Goal: Navigation & Orientation: Find specific page/section

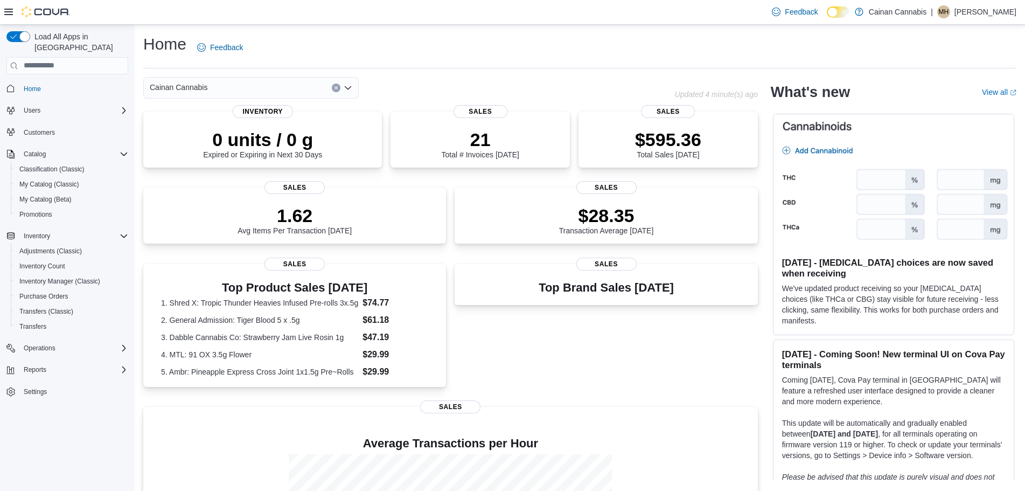
click at [1007, 9] on p "[PERSON_NAME]" at bounding box center [986, 11] width 62 height 13
click at [962, 105] on button "Sign Out" at bounding box center [962, 104] width 99 height 17
